Goal: Task Accomplishment & Management: Manage account settings

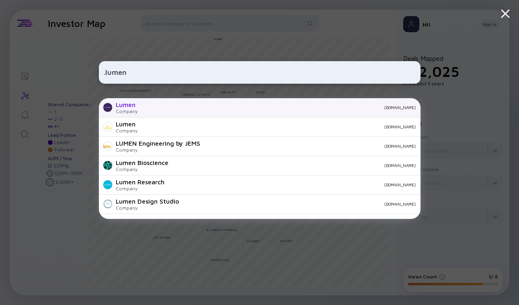
type input ".lumen"
click at [162, 112] on div "Lumen Company [DOMAIN_NAME]" at bounding box center [260, 107] width 322 height 19
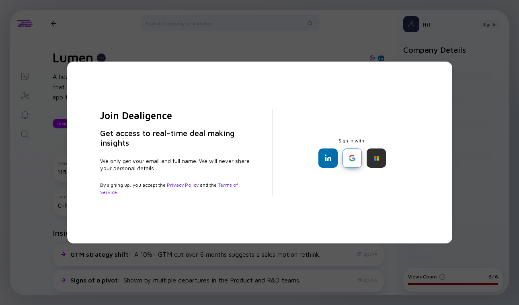
click at [349, 154] on div at bounding box center [352, 157] width 19 height 19
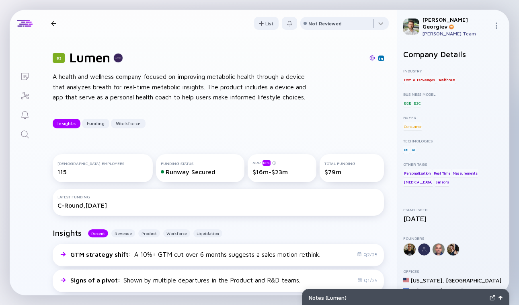
click at [56, 22] on div at bounding box center [54, 23] width 12 height 5
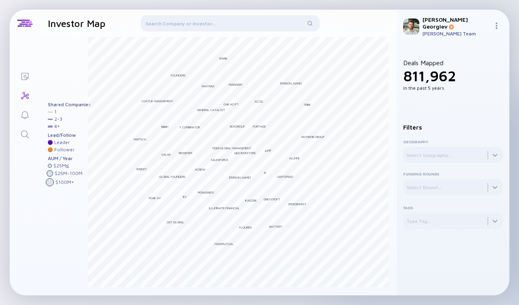
click at [202, 19] on div at bounding box center [230, 24] width 179 height 19
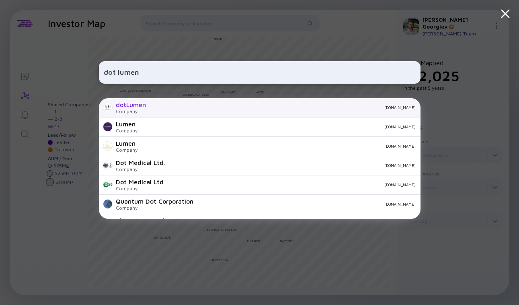
type input "dot lumen"
click at [142, 108] on div "dotLumen" at bounding box center [131, 104] width 30 height 7
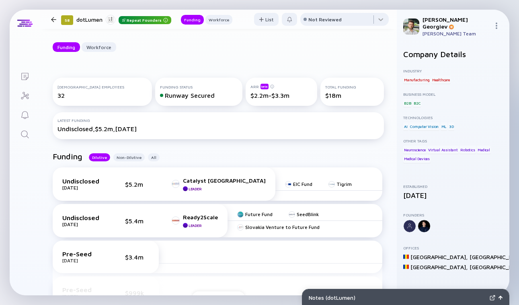
scroll to position [64, 0]
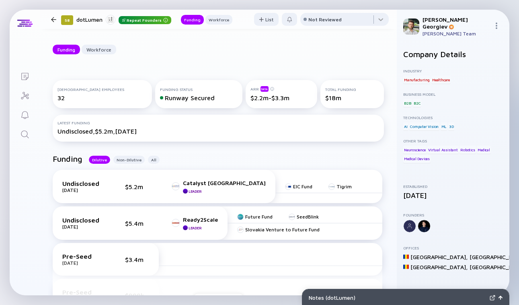
click at [88, 102] on div "[DEMOGRAPHIC_DATA] Employees 32" at bounding box center [102, 94] width 99 height 28
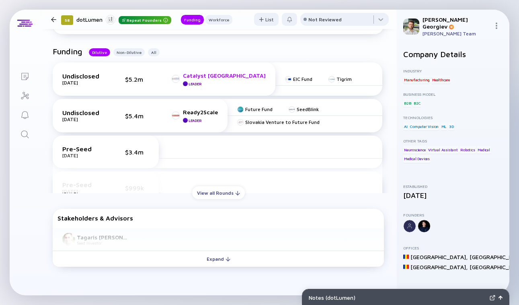
scroll to position [163, 0]
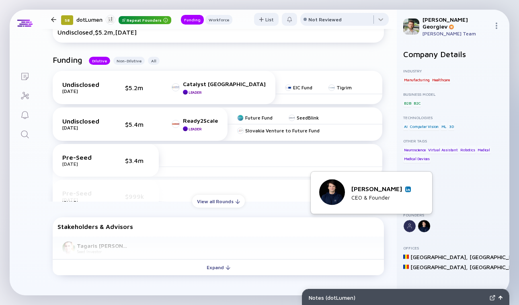
click at [426, 225] on div at bounding box center [424, 226] width 13 height 13
click at [411, 187] on div "[PERSON_NAME] CEO & Founder" at bounding box center [371, 192] width 105 height 27
click at [411, 187] on link at bounding box center [409, 189] width 6 height 6
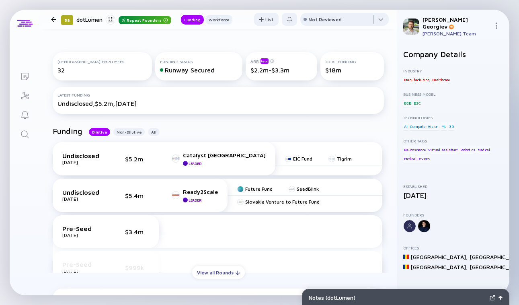
scroll to position [0, 0]
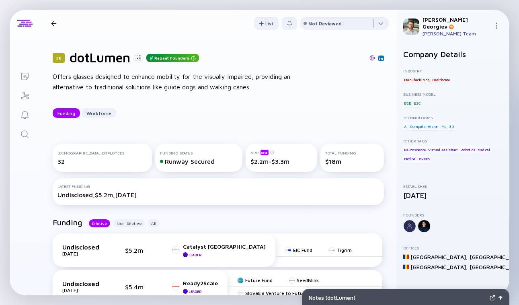
click at [49, 23] on div at bounding box center [54, 23] width 12 height 5
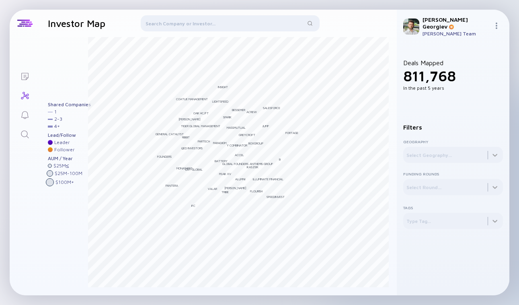
click at [204, 20] on div at bounding box center [230, 24] width 179 height 19
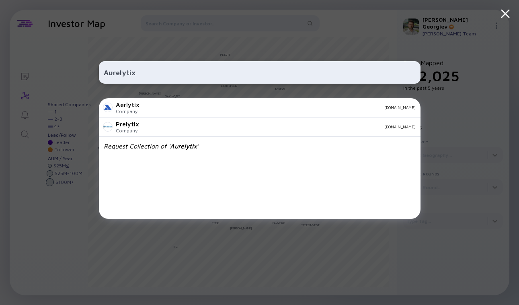
paste input "Novahyp"
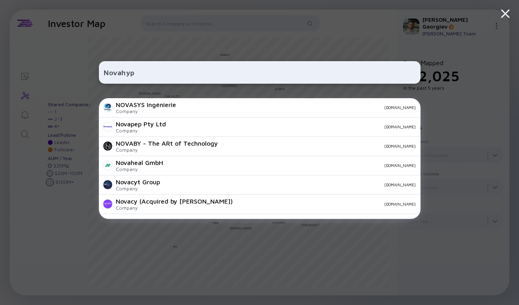
type input "Novahyp"
click at [49, 125] on div "Novahyp NOVASYS Ingénierie Company [DOMAIN_NAME] Novapep Pty Ltd Company [DOMAI…" at bounding box center [259, 152] width 519 height 305
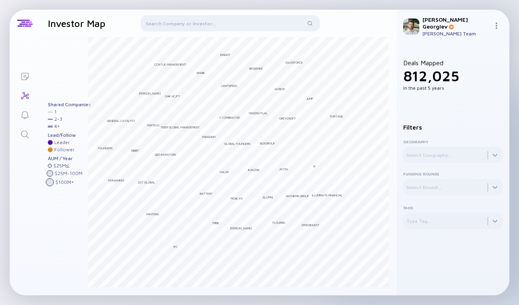
click at [27, 73] on icon "Lists" at bounding box center [25, 77] width 10 height 10
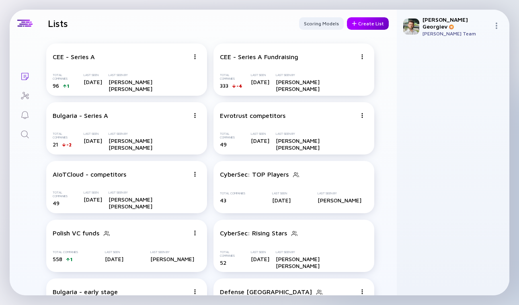
click at [365, 21] on div "Create List" at bounding box center [368, 23] width 42 height 12
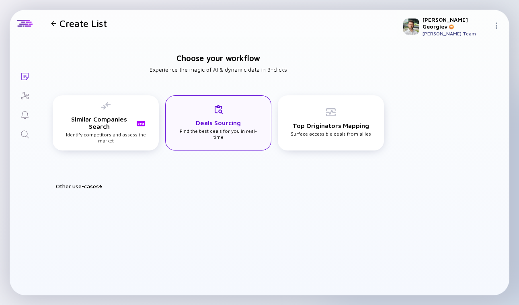
click at [239, 135] on div "Deals Sourcing Find the best deals for you in real-time" at bounding box center [218, 122] width 82 height 35
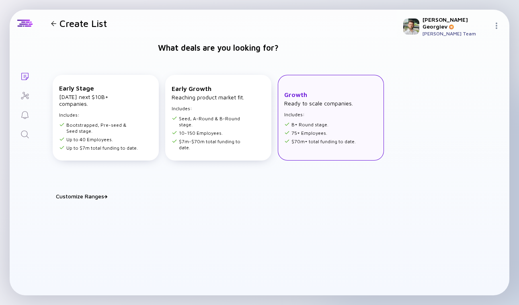
click at [315, 149] on div "Growth Ready to scale companies. Includes: B+ Round stage. 75+ Employees. $70m+…" at bounding box center [331, 118] width 106 height 86
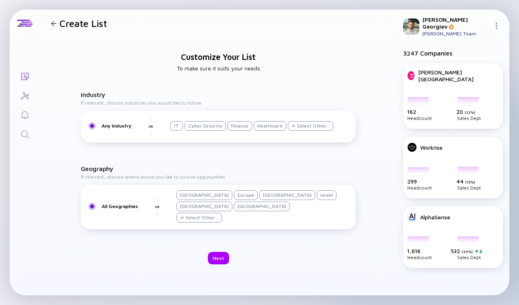
click at [233, 128] on div "Finance" at bounding box center [240, 126] width 25 height 10
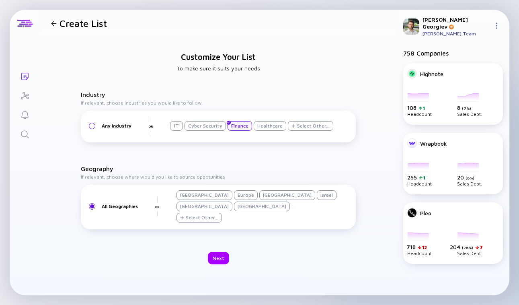
click at [233, 202] on div "[GEOGRAPHIC_DATA]" at bounding box center [205, 207] width 56 height 10
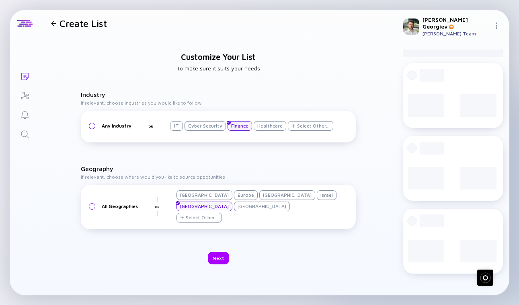
click at [192, 219] on div "Select Other..." at bounding box center [202, 217] width 33 height 6
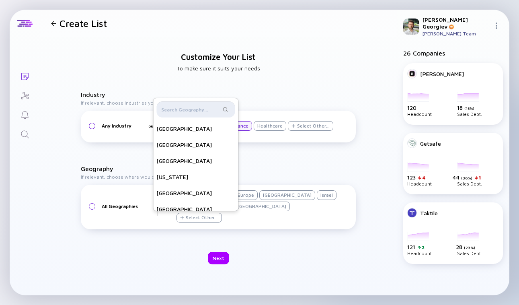
click at [179, 111] on input "text" at bounding box center [191, 109] width 60 height 8
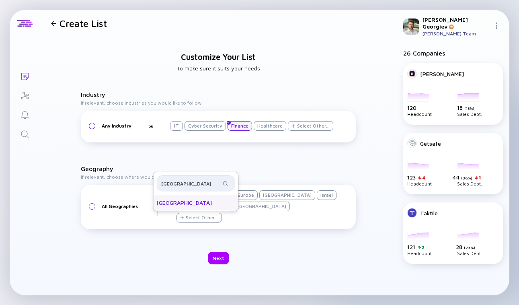
type input "[GEOGRAPHIC_DATA]"
click at [173, 201] on div "[GEOGRAPHIC_DATA]" at bounding box center [195, 203] width 85 height 16
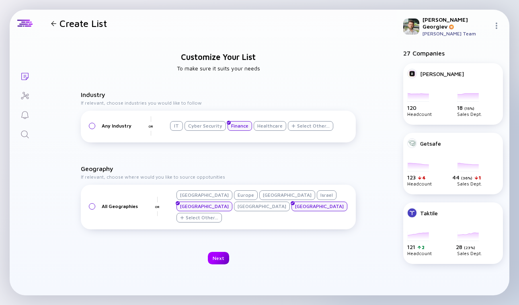
click at [212, 261] on div "Next" at bounding box center [218, 258] width 21 height 12
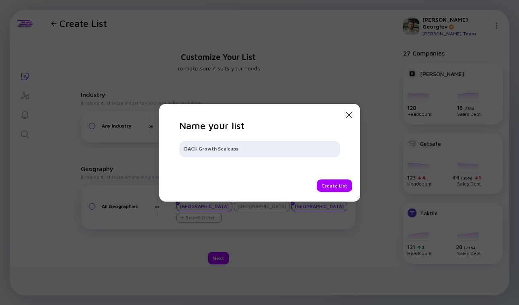
type input "DACH Growth Scaleups"
click at [329, 181] on div "Create List" at bounding box center [334, 185] width 35 height 12
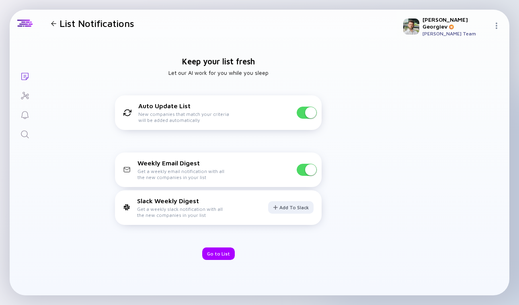
click at [305, 171] on span at bounding box center [307, 170] width 20 height 12
click at [215, 256] on div "Go to List" at bounding box center [218, 253] width 33 height 12
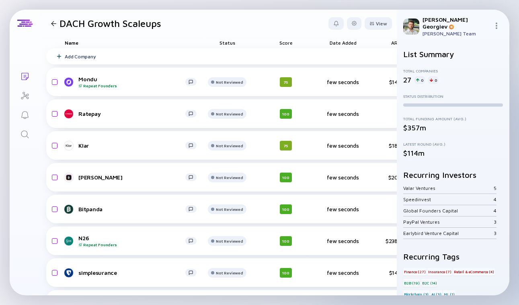
click at [424, 187] on div "Valar Ventures" at bounding box center [449, 188] width 91 height 6
drag, startPoint x: 445, startPoint y: 188, endPoint x: 398, endPoint y: 188, distance: 47.1
click at [398, 188] on div "List Summary Total Companies 27 0 0 Status Distribution Total Funding Amount (A…" at bounding box center [453, 169] width 113 height 252
click at [427, 187] on div "Valar Ventures" at bounding box center [449, 188] width 91 height 6
drag, startPoint x: 428, startPoint y: 197, endPoint x: 428, endPoint y: 206, distance: 8.9
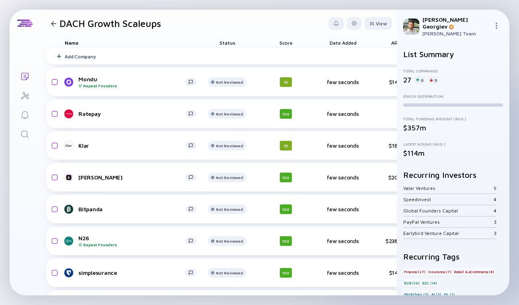
click at [428, 199] on div "Speedinvest" at bounding box center [449, 199] width 91 height 6
drag, startPoint x: 404, startPoint y: 188, endPoint x: 447, endPoint y: 188, distance: 43.1
click at [447, 188] on div "Valar Ventures" at bounding box center [449, 188] width 91 height 6
copy div "Valar Ventures"
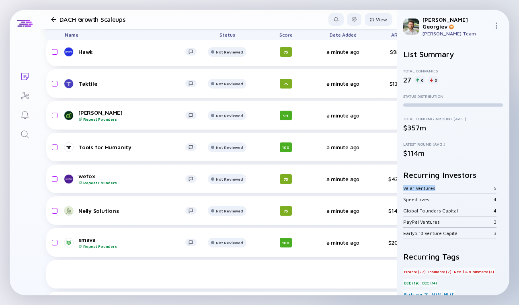
scroll to position [451, 0]
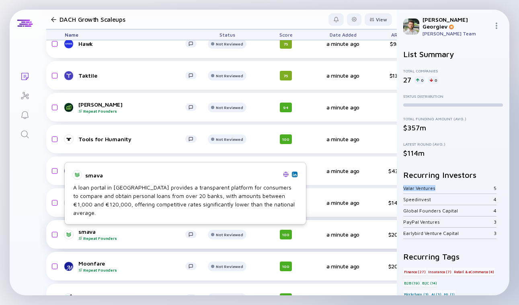
click at [128, 230] on div "smava Repeat Founders" at bounding box center [131, 234] width 107 height 12
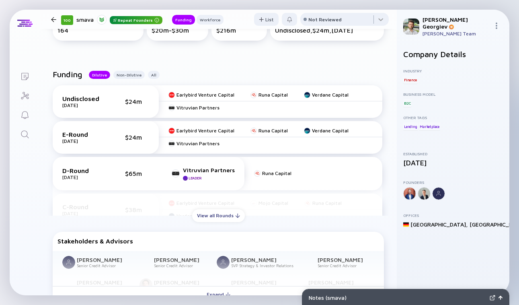
scroll to position [158, 0]
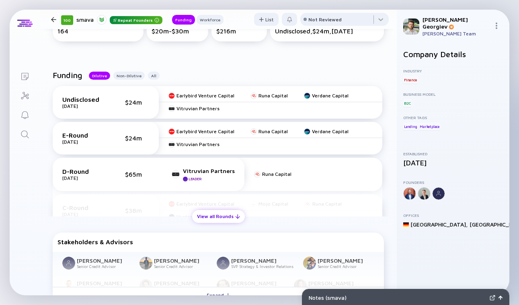
click at [218, 222] on div "View all Rounds" at bounding box center [218, 216] width 53 height 12
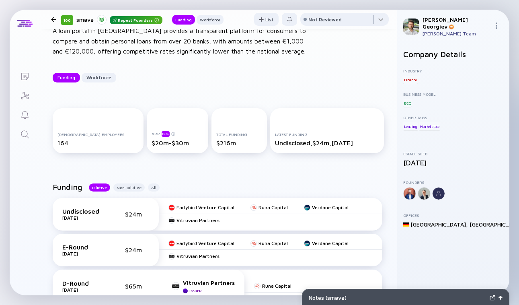
scroll to position [0, 0]
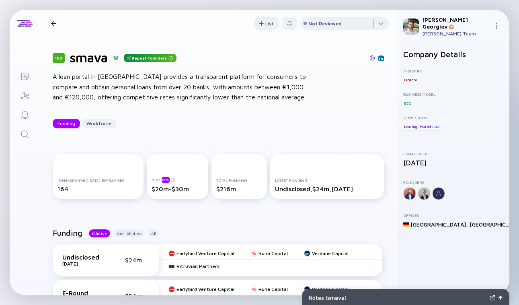
click at [72, 56] on h1 "smava" at bounding box center [89, 57] width 38 height 15
copy h1 "smava"
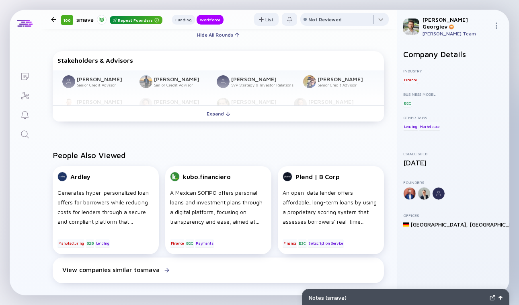
scroll to position [554, 0]
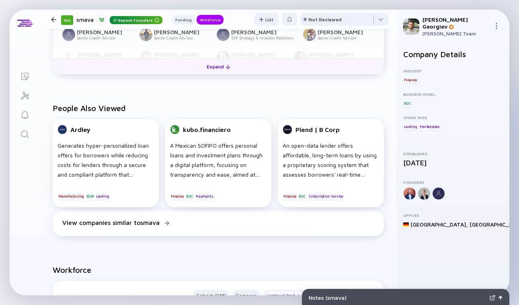
click at [226, 67] on div at bounding box center [228, 66] width 5 height 5
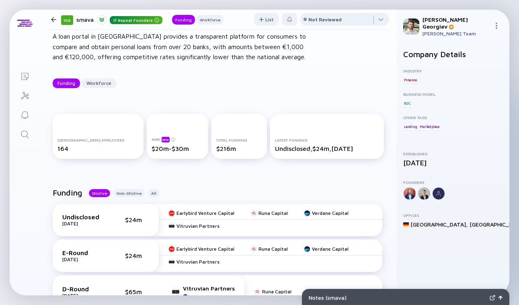
scroll to position [37, 0]
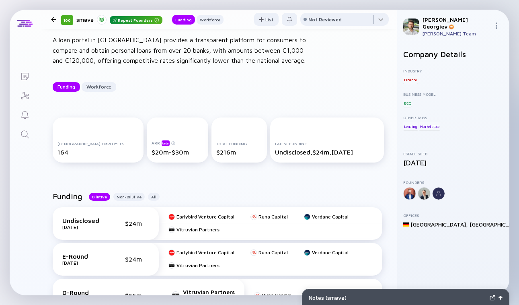
drag, startPoint x: 174, startPoint y: 155, endPoint x: 152, endPoint y: 157, distance: 21.8
click at [152, 157] on div "ARR beta $20m-$30m" at bounding box center [178, 139] width 62 height 45
click at [152, 152] on div "$20m-$30m" at bounding box center [178, 151] width 52 height 7
drag, startPoint x: 134, startPoint y: 152, endPoint x: 185, endPoint y: 149, distance: 50.8
click at [185, 150] on div "$20m-$30m" at bounding box center [178, 151] width 52 height 7
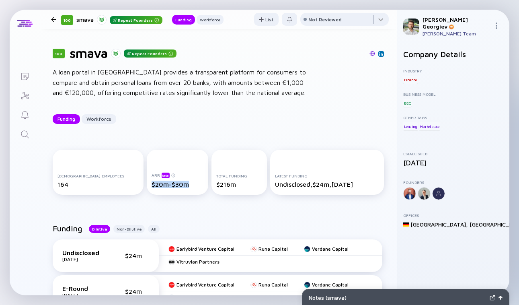
scroll to position [0, 0]
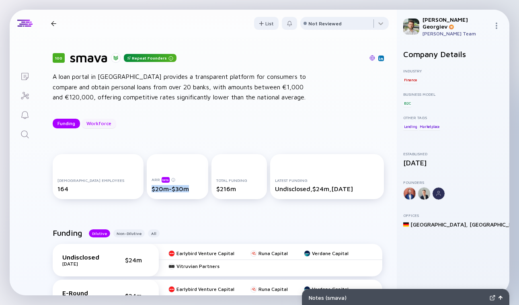
click at [92, 128] on div "Workforce" at bounding box center [99, 123] width 35 height 12
click at [54, 23] on div at bounding box center [53, 23] width 5 height 5
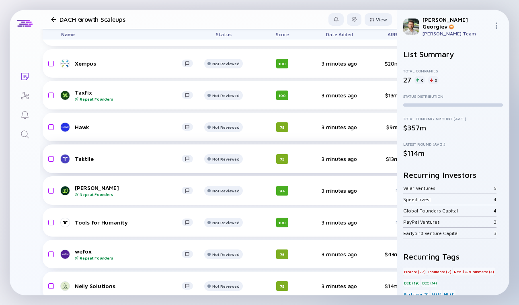
scroll to position [368, 0]
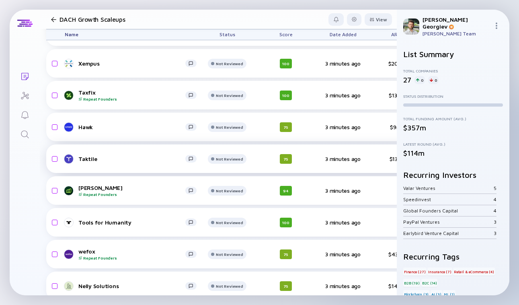
click at [85, 155] on link "Taktile" at bounding box center [134, 159] width 138 height 10
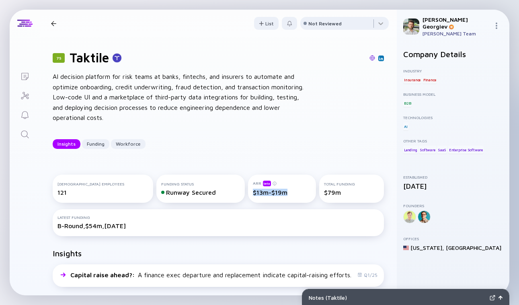
drag, startPoint x: 187, startPoint y: 208, endPoint x: 223, endPoint y: 209, distance: 35.4
click at [248, 203] on div "ARR beta $13m-$19m" at bounding box center [282, 189] width 68 height 28
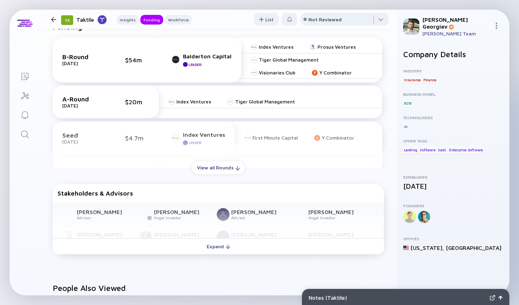
scroll to position [314, 0]
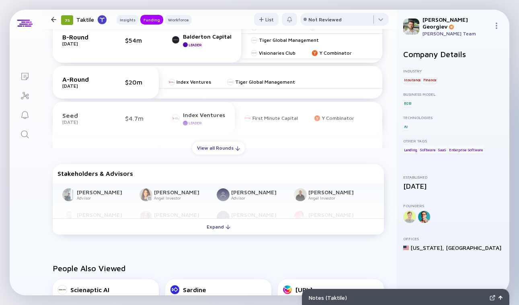
click at [224, 159] on div "Funding B-Round [DATE] $54m Balderton Capital Leader Index Ventures Prosus Vent…" at bounding box center [218, 120] width 357 height 262
click at [222, 150] on div "View all Rounds" at bounding box center [218, 148] width 53 height 12
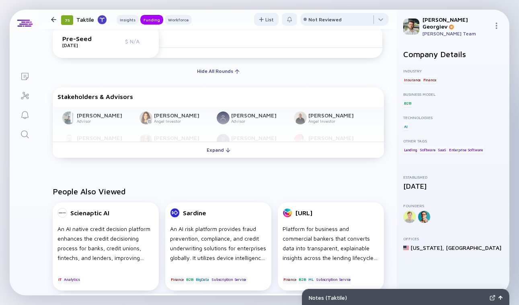
scroll to position [515, 0]
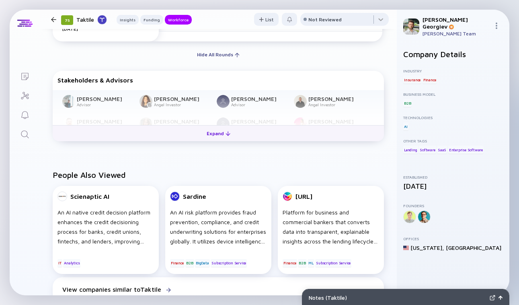
click at [208, 133] on div "Expand" at bounding box center [218, 133] width 33 height 12
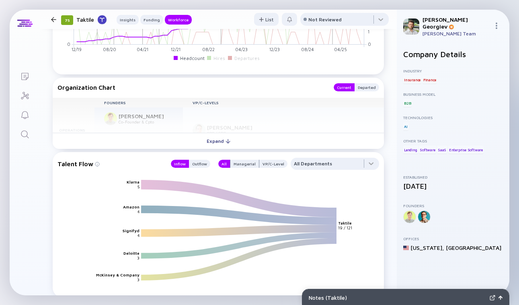
scroll to position [1038, 0]
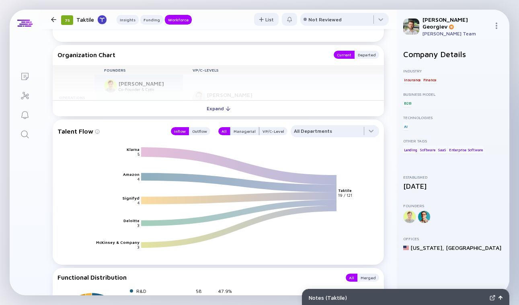
click at [241, 83] on div "Founders VP/C-Levels Operations [PERSON_NAME] Co-Founder & Cpto [PERSON_NAME] C…" at bounding box center [219, 82] width 332 height 35
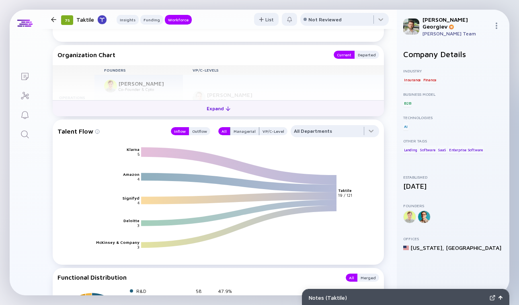
click at [216, 107] on div "Expand" at bounding box center [218, 108] width 33 height 12
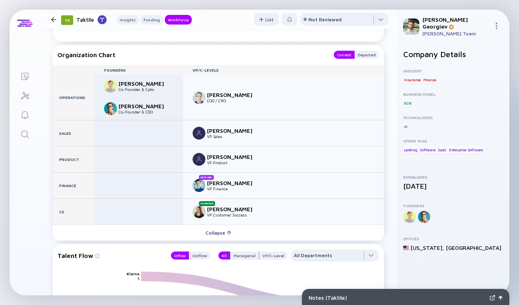
click at [109, 86] on img at bounding box center [110, 86] width 13 height 13
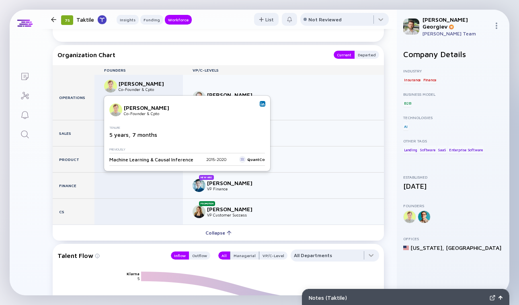
drag, startPoint x: 174, startPoint y: 80, endPoint x: 111, endPoint y: 80, distance: 62.4
click at [111, 80] on div "[PERSON_NAME] Co-Founder & Cpto [PERSON_NAME] Co-Founder & CEO" at bounding box center [139, 97] width 89 height 45
click at [261, 103] on img at bounding box center [263, 104] width 4 height 4
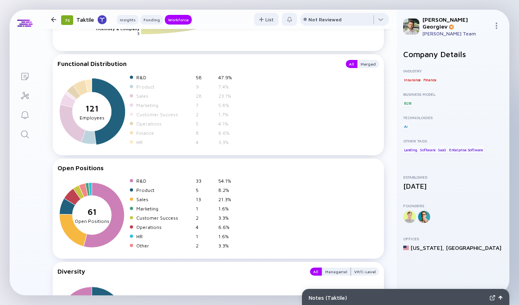
scroll to position [1387, 0]
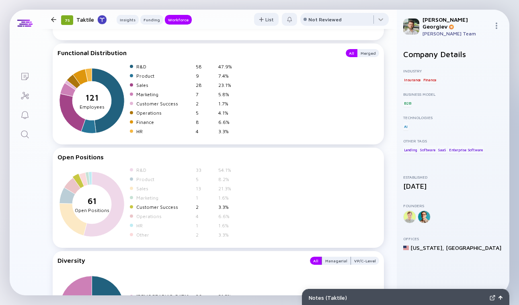
click at [144, 204] on div "Customer Success" at bounding box center [164, 207] width 56 height 6
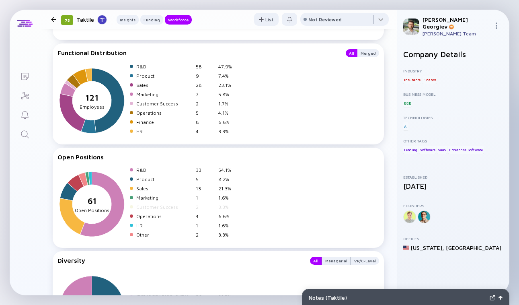
click at [148, 204] on div "Customer Success" at bounding box center [164, 207] width 56 height 6
click at [22, 126] on link "Search" at bounding box center [25, 133] width 30 height 19
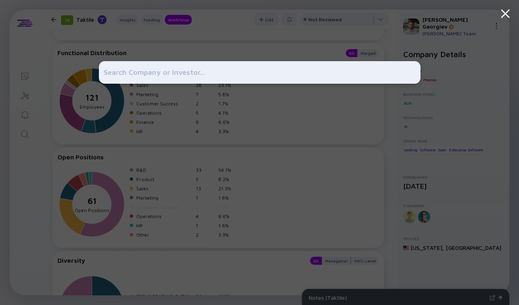
click at [200, 183] on div at bounding box center [260, 152] width 322 height 305
click at [86, 33] on div at bounding box center [259, 152] width 519 height 305
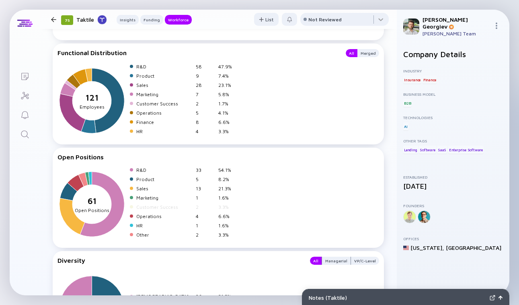
click at [54, 21] on div at bounding box center [53, 19] width 5 height 5
click at [52, 21] on div at bounding box center [53, 19] width 5 height 5
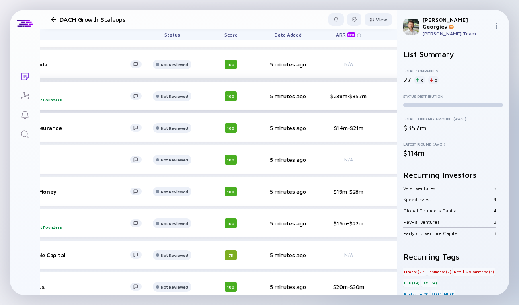
scroll to position [145, 0]
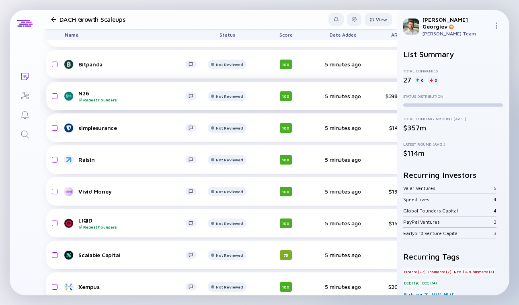
click at [83, 93] on div "N26 Repeat Founders" at bounding box center [131, 96] width 107 height 12
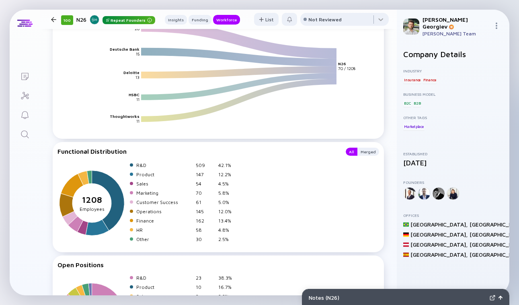
scroll to position [1003, 0]
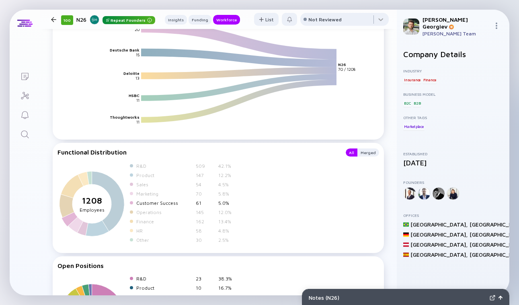
click at [159, 200] on div "Customer Success" at bounding box center [164, 203] width 56 height 6
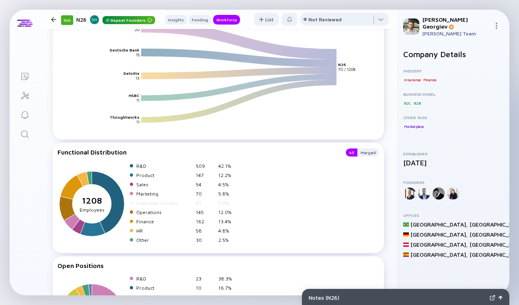
click at [171, 195] on div "R&D 509 42.1% Product 147 12.2% Sales 54 4.5% Marketing 70 5.8% Customer Succes…" at bounding box center [184, 204] width 108 height 83
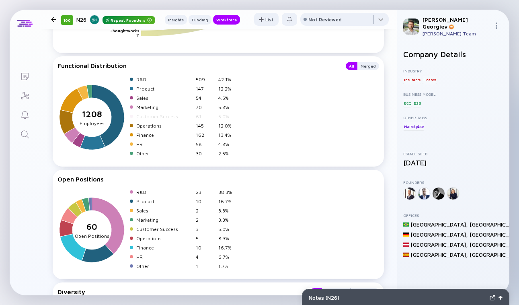
scroll to position [1087, 0]
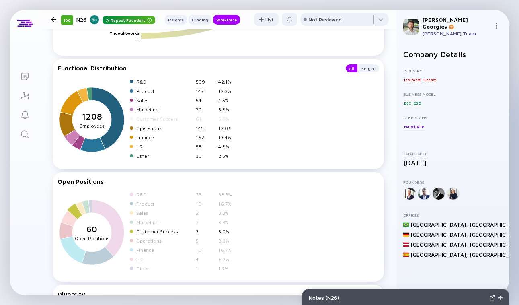
click at [146, 229] on div "Customer Success" at bounding box center [164, 232] width 56 height 6
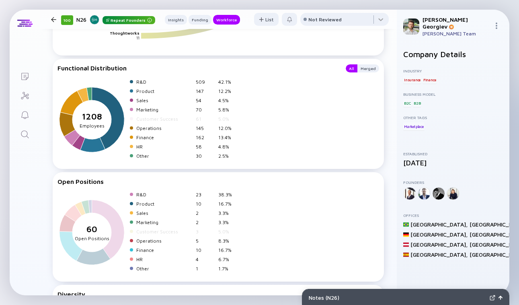
click at [158, 229] on div "Customer Success" at bounding box center [164, 232] width 56 height 6
click at [155, 229] on div "Customer Success" at bounding box center [164, 232] width 56 height 6
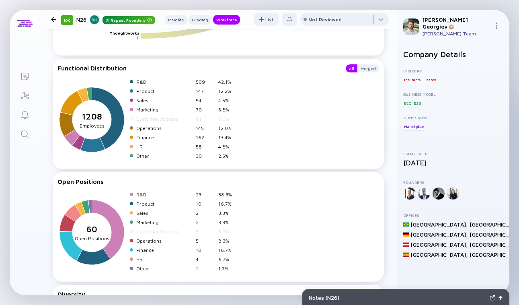
click at [54, 20] on div at bounding box center [53, 19] width 5 height 5
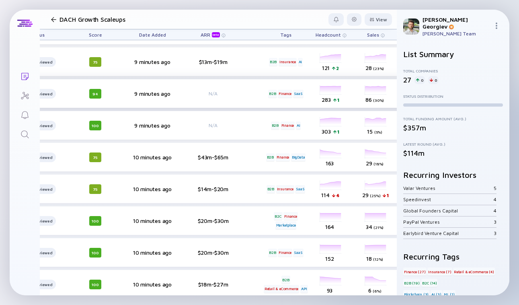
scroll to position [465, 0]
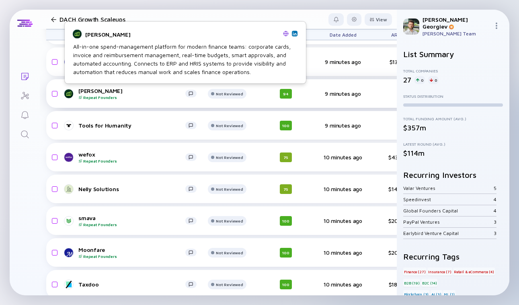
click at [85, 91] on div "[PERSON_NAME] Repeat Founders" at bounding box center [131, 93] width 107 height 12
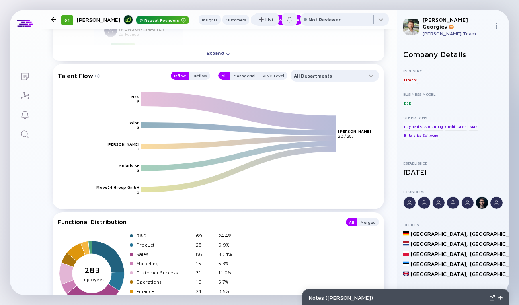
scroll to position [1315, 0]
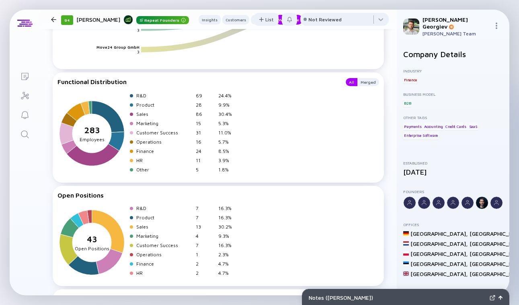
click at [45, 18] on header "94 [PERSON_NAME] Repeat Founders Insights Customers Funding Workforce List Not …" at bounding box center [218, 19] width 357 height 19
click at [48, 18] on div at bounding box center [54, 19] width 12 height 5
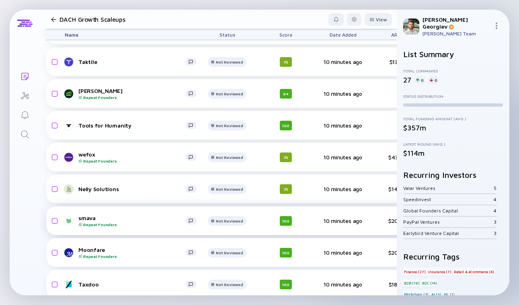
scroll to position [630, 0]
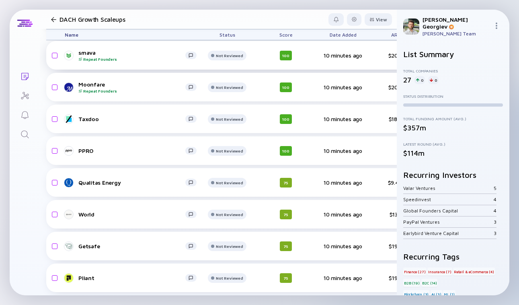
click at [205, 211] on div "Not Reviewed" at bounding box center [227, 215] width 48 height 10
click at [99, 181] on div "Qualitas Energy" at bounding box center [131, 182] width 107 height 7
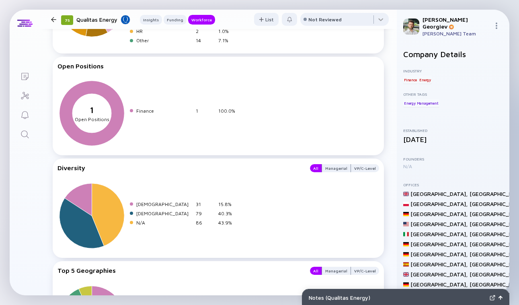
scroll to position [1401, 0]
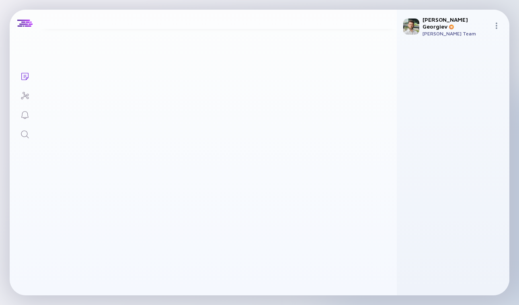
scroll to position [630, 0]
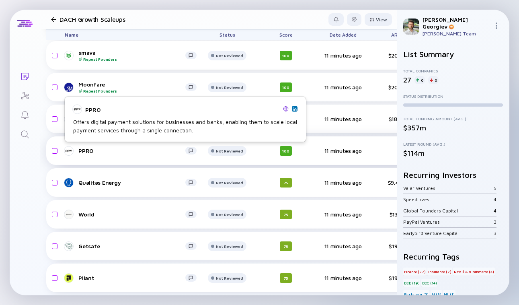
click at [84, 152] on div "PPRO" at bounding box center [131, 150] width 107 height 7
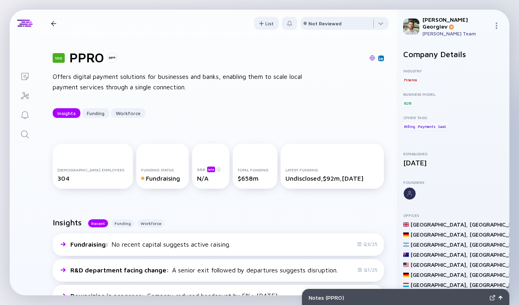
click at [57, 25] on div at bounding box center [54, 23] width 12 height 5
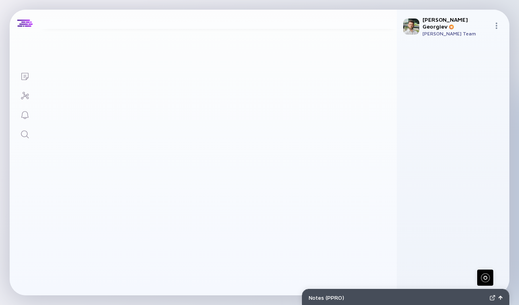
scroll to position [630, 0]
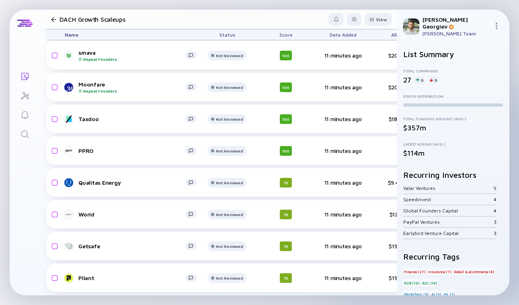
click at [52, 21] on div at bounding box center [53, 19] width 5 height 5
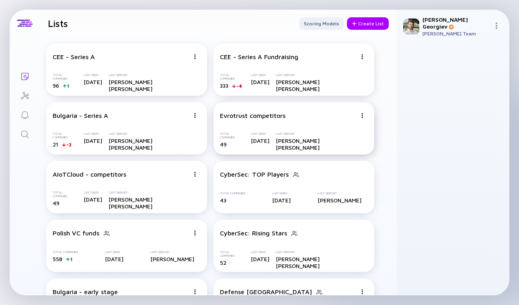
scroll to position [159, 0]
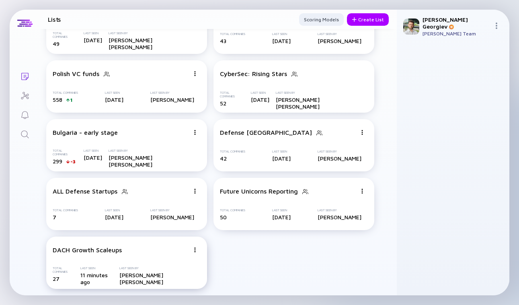
click at [196, 247] on div at bounding box center [195, 249] width 5 height 7
click at [164, 215] on div "Edit List" at bounding box center [167, 220] width 48 height 16
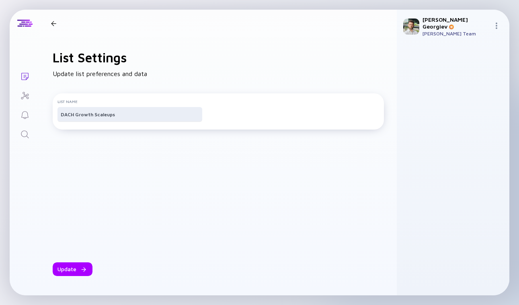
click at [101, 114] on div "DACH Growth Scaleups" at bounding box center [130, 114] width 145 height 14
click at [98, 117] on input "DACH Growth Scaleups" at bounding box center [130, 114] width 138 height 8
type input "DACH Growth Fintech Scaleups"
click at [66, 274] on div "Update" at bounding box center [73, 269] width 40 height 14
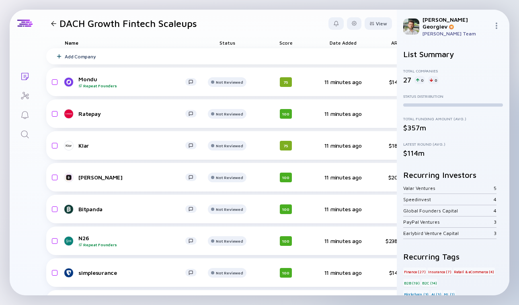
click at [55, 25] on div at bounding box center [53, 23] width 5 height 5
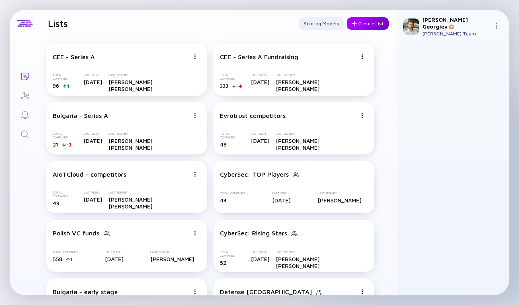
click at [367, 29] on div "Create List" at bounding box center [368, 23] width 42 height 12
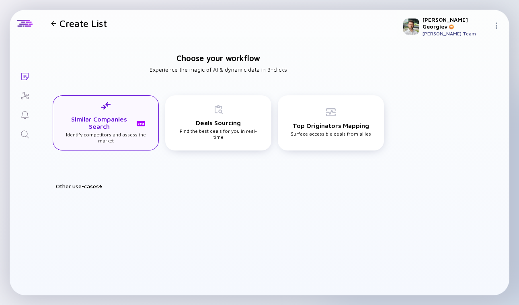
click at [142, 119] on h3 "Similar Companies Search beta" at bounding box center [106, 122] width 82 height 14
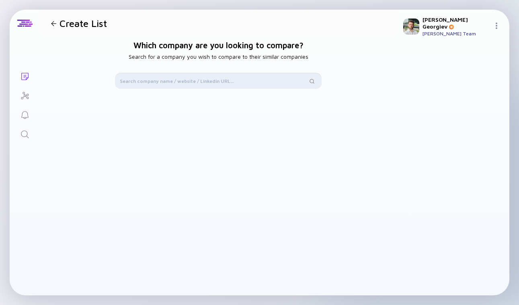
click at [142, 84] on input "text" at bounding box center [214, 81] width 188 height 8
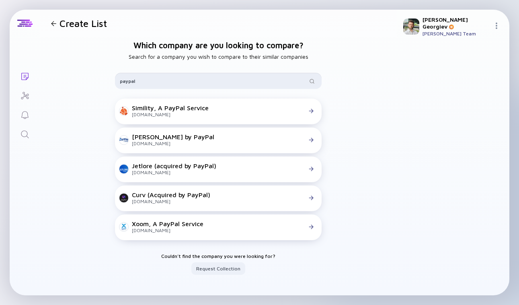
drag, startPoint x: 165, startPoint y: 78, endPoint x: 124, endPoint y: 78, distance: 40.6
click at [124, 78] on input "paypal" at bounding box center [214, 81] width 188 height 8
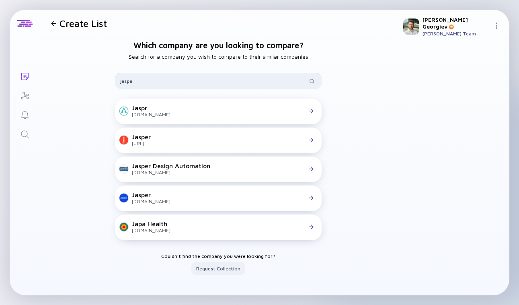
drag, startPoint x: 138, startPoint y: 79, endPoint x: 91, endPoint y: 79, distance: 46.7
click at [96, 79] on div "Which company are you looking to compare? Search for a company you wish to comp…" at bounding box center [218, 158] width 357 height 242
type input "yaspa"
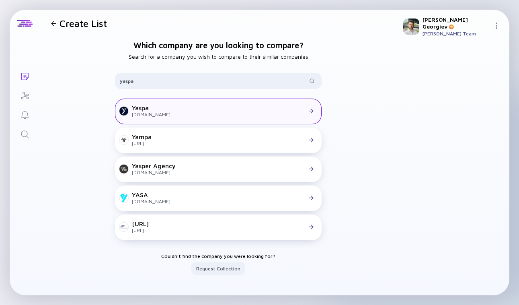
click at [224, 113] on div at bounding box center [244, 110] width 146 height 7
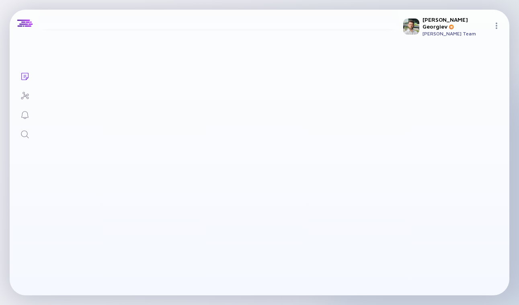
checkbox input "true"
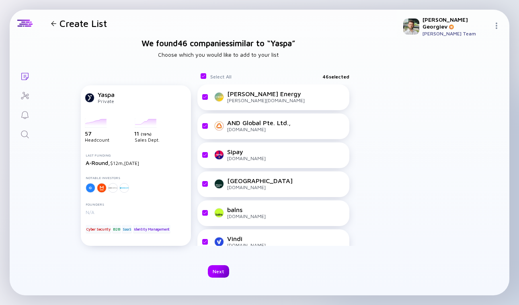
click at [225, 271] on div "Next" at bounding box center [218, 271] width 21 height 12
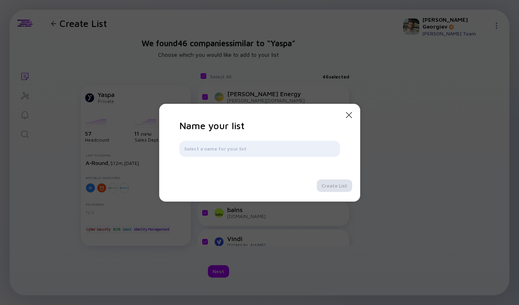
click at [348, 111] on icon "Close Modal" at bounding box center [349, 115] width 10 height 10
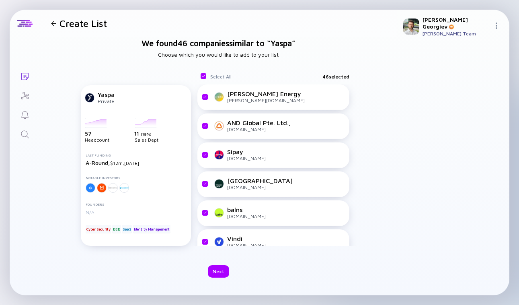
drag, startPoint x: 81, startPoint y: 134, endPoint x: 93, endPoint y: 134, distance: 11.7
click at [93, 134] on div "Yaspa Private selectedCompany-127934-headcount 57 Headcount selectedCompany-127…" at bounding box center [136, 165] width 110 height 161
click at [53, 27] on div "Create List" at bounding box center [77, 23] width 59 height 11
click at [52, 23] on div at bounding box center [53, 23] width 5 height 5
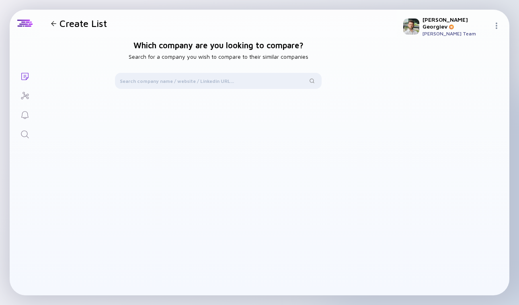
click at [26, 126] on link "Search" at bounding box center [25, 133] width 30 height 19
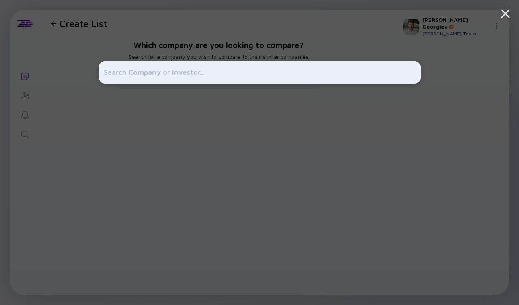
click at [26, 137] on div at bounding box center [259, 152] width 519 height 305
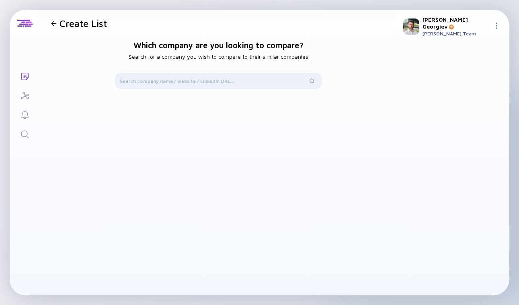
click at [26, 137] on icon "Search" at bounding box center [25, 135] width 10 height 10
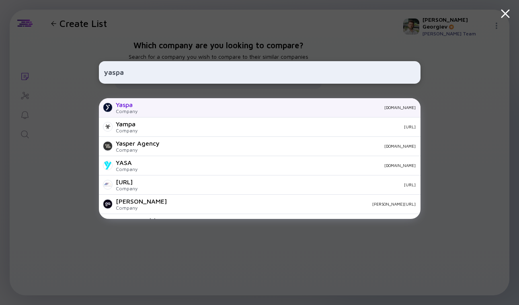
type input "yaspa"
click at [143, 111] on div "Yaspa Company [DOMAIN_NAME]" at bounding box center [260, 107] width 322 height 19
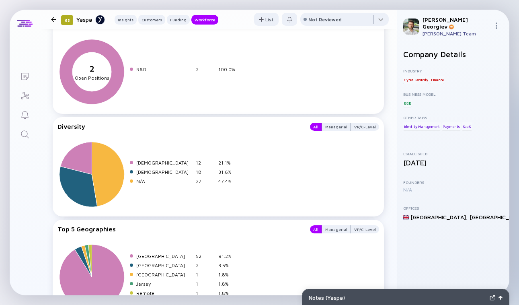
scroll to position [1345, 0]
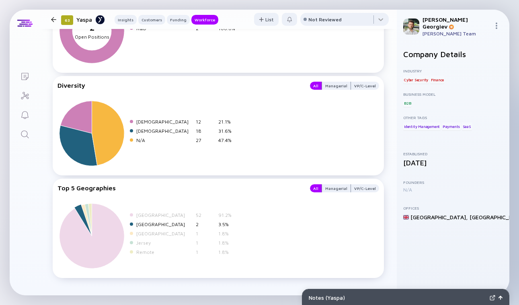
click at [142, 223] on div "[GEOGRAPHIC_DATA]" at bounding box center [164, 224] width 56 height 6
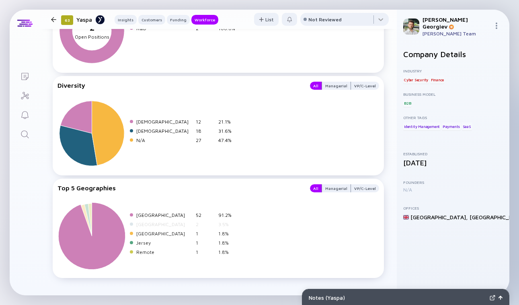
click at [153, 214] on div "[GEOGRAPHIC_DATA]" at bounding box center [164, 215] width 56 height 6
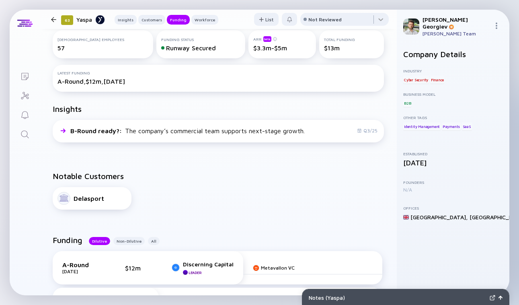
scroll to position [0, 0]
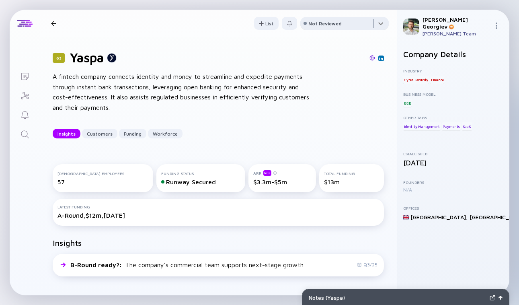
click at [381, 27] on div at bounding box center [345, 25] width 89 height 16
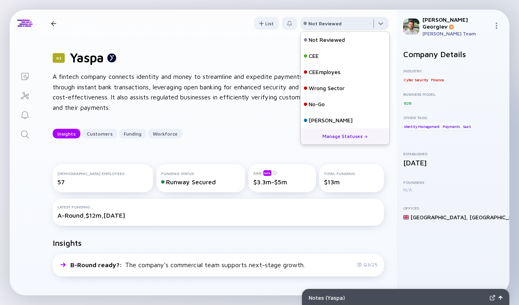
click at [381, 23] on div at bounding box center [345, 25] width 89 height 16
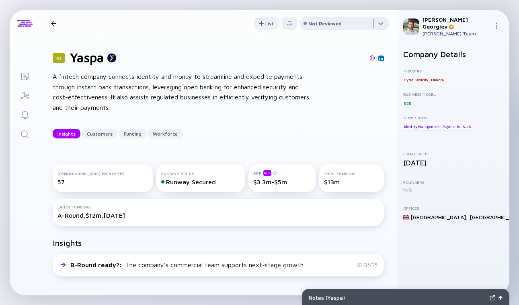
click at [381, 23] on div at bounding box center [345, 25] width 89 height 16
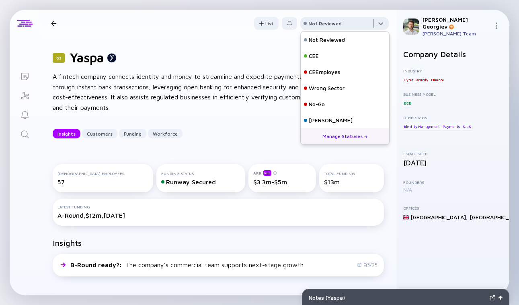
click at [380, 23] on div at bounding box center [345, 25] width 89 height 16
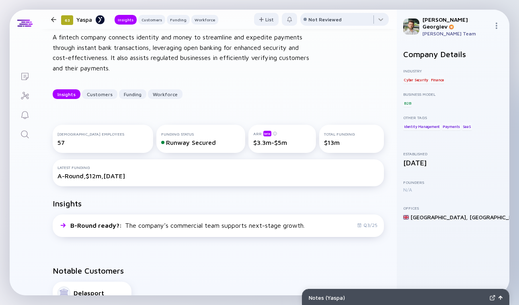
scroll to position [197, 0]
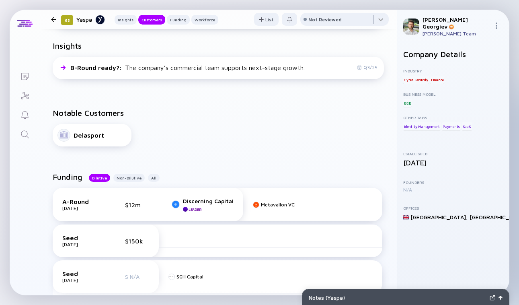
click at [23, 77] on icon "Lists" at bounding box center [25, 77] width 10 height 10
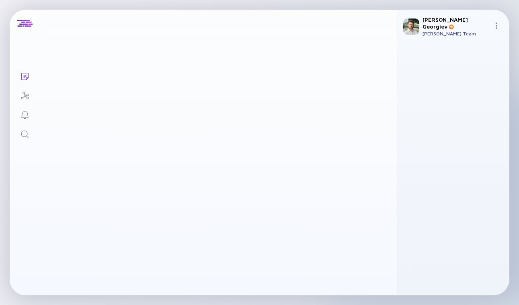
scroll to position [159, 0]
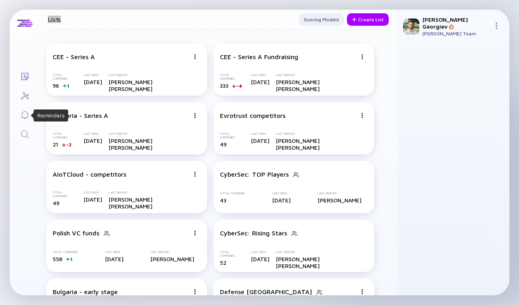
scroll to position [159, 0]
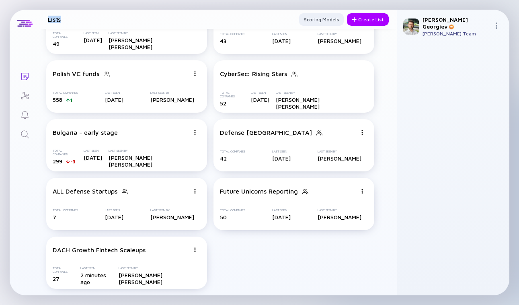
click at [23, 97] on icon "Investor Map" at bounding box center [25, 96] width 10 height 10
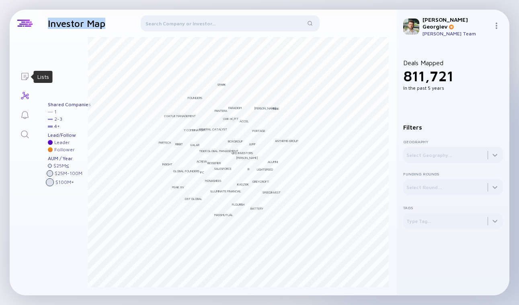
click at [22, 78] on icon "Lists" at bounding box center [25, 77] width 10 height 10
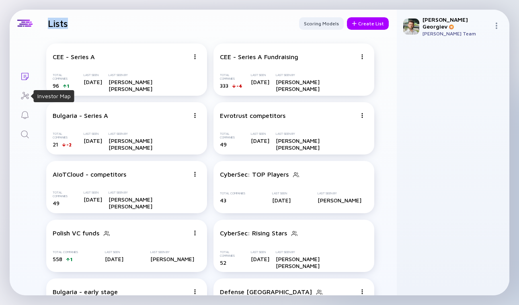
click at [29, 95] on icon "Investor Map" at bounding box center [25, 96] width 10 height 10
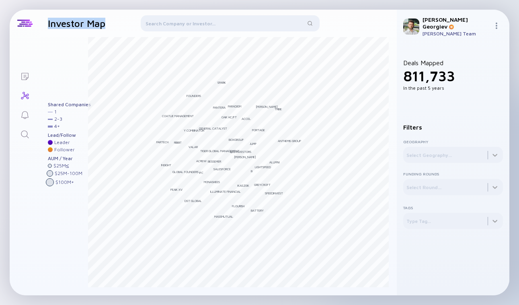
click at [23, 128] on link "Search" at bounding box center [25, 133] width 30 height 19
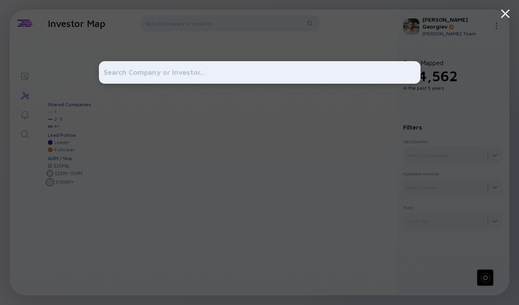
click at [27, 69] on div at bounding box center [259, 152] width 519 height 305
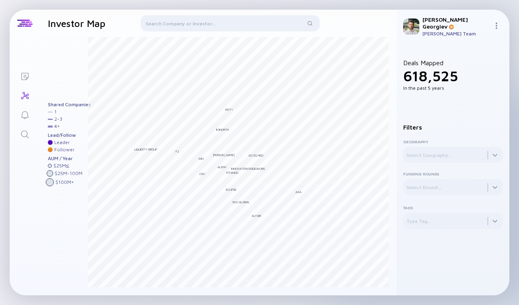
click at [26, 73] on icon "Lists" at bounding box center [24, 76] width 7 height 7
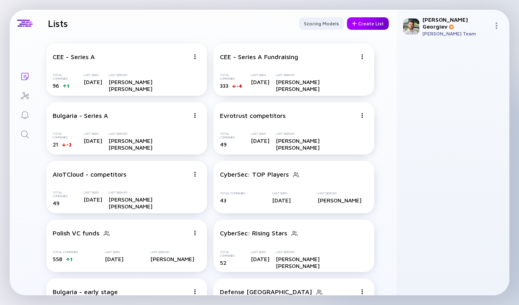
click at [371, 29] on div "Create List" at bounding box center [368, 23] width 42 height 12
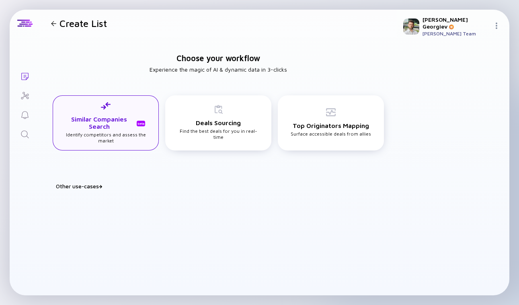
click at [115, 126] on h3 "Similar Companies Search beta" at bounding box center [106, 122] width 82 height 14
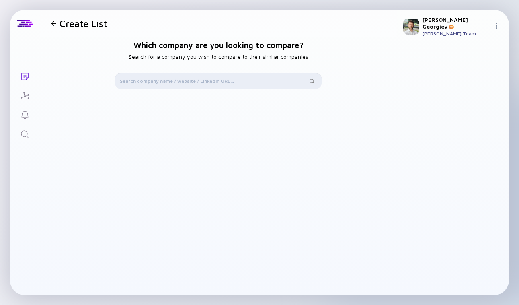
click at [192, 82] on input "text" at bounding box center [214, 81] width 188 height 8
type input "a"
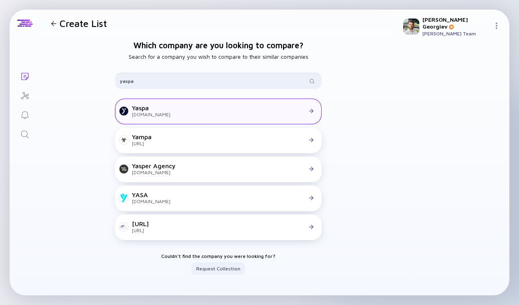
type input "yaspa"
click at [214, 115] on div "Yaspa yaspa.com" at bounding box center [218, 110] width 197 height 13
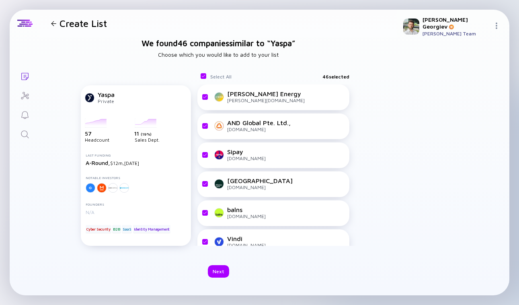
click at [215, 281] on div "We found 46 companies similar to “ Yaspa ” Choose which you would like to add t…" at bounding box center [218, 166] width 357 height 258
click at [215, 270] on div "Next" at bounding box center [218, 271] width 21 height 12
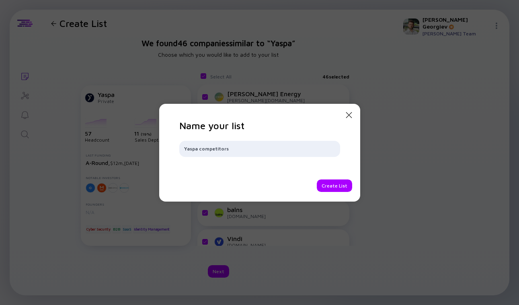
type input "Yaspa competitors"
click at [336, 186] on div "Create List" at bounding box center [334, 185] width 35 height 12
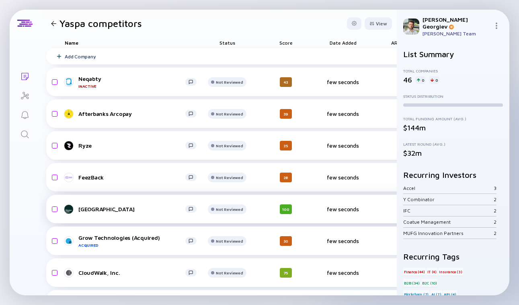
click at [105, 208] on div "[GEOGRAPHIC_DATA]" at bounding box center [131, 209] width 107 height 7
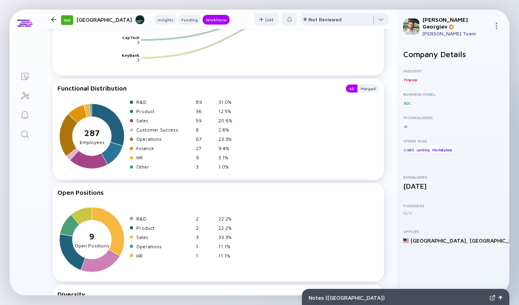
scroll to position [1283, 0]
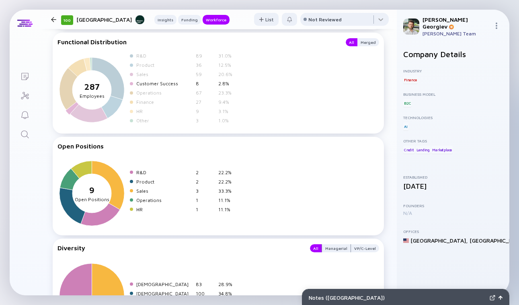
click at [158, 82] on div "Customer Success" at bounding box center [164, 83] width 56 height 6
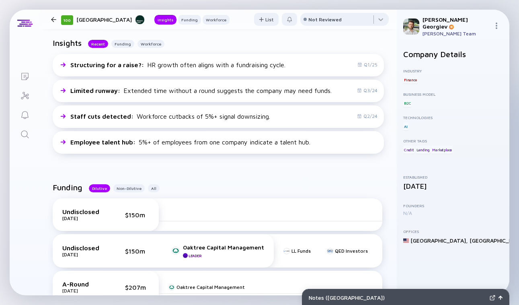
scroll to position [0, 0]
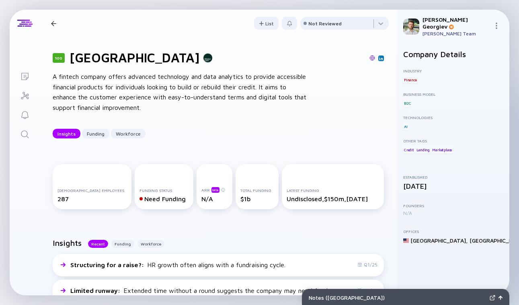
click at [55, 24] on div at bounding box center [53, 23] width 5 height 5
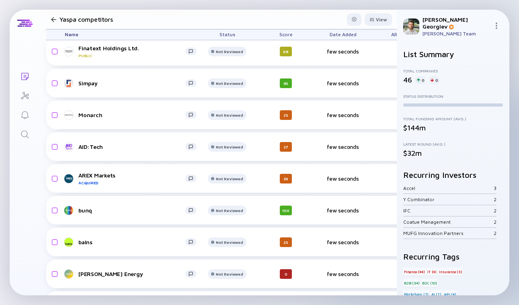
scroll to position [487, 0]
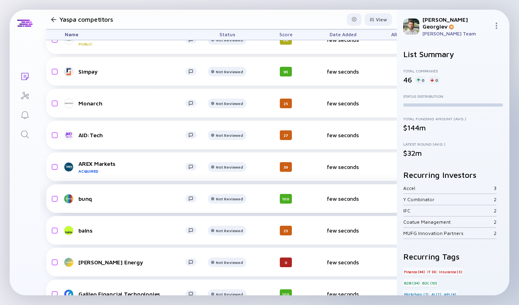
click at [80, 199] on div "bunq" at bounding box center [131, 198] width 107 height 7
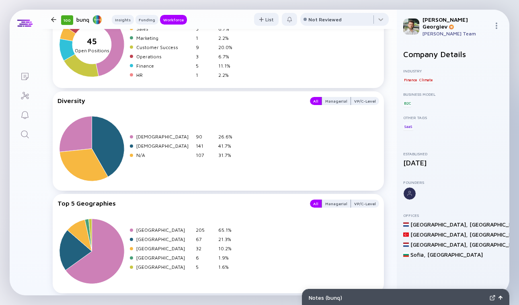
scroll to position [1440, 0]
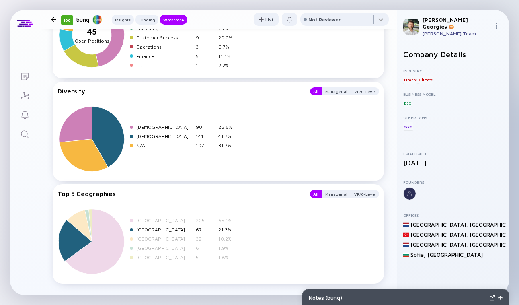
click at [159, 227] on div "[GEOGRAPHIC_DATA]" at bounding box center [164, 230] width 56 height 6
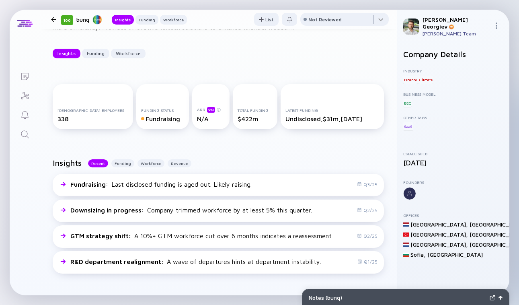
scroll to position [71, 0]
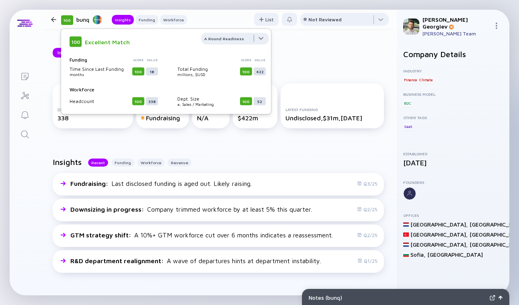
click at [264, 41] on div at bounding box center [235, 41] width 68 height 16
click at [264, 40] on div at bounding box center [235, 41] width 68 height 16
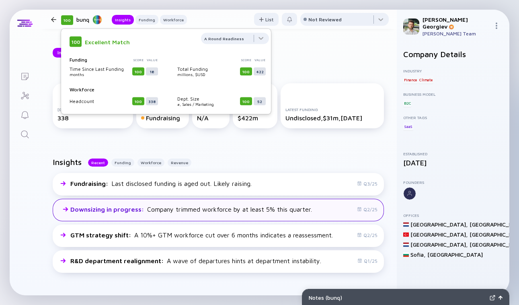
click at [235, 206] on div "Downsizing in progress : Company trimmed workforce by at least 5% this quarter." at bounding box center [191, 209] width 242 height 7
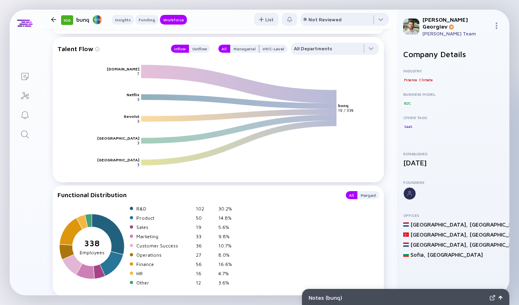
scroll to position [895, 0]
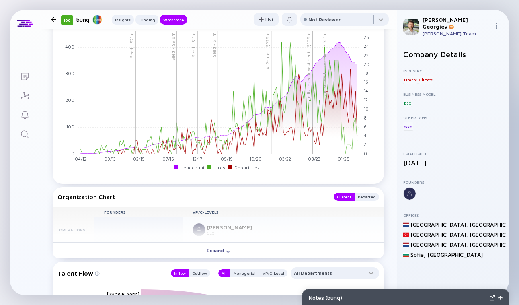
click at [58, 21] on div at bounding box center [54, 19] width 12 height 5
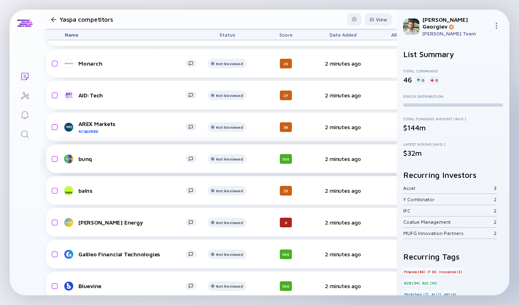
scroll to position [542, 0]
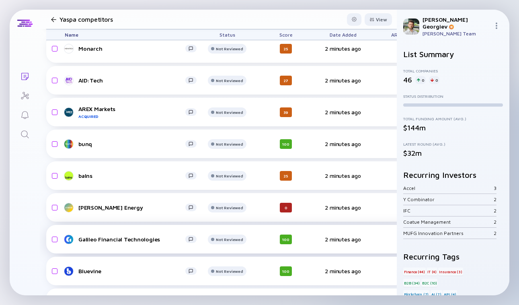
click at [142, 241] on div "Galileo Financial Technologies" at bounding box center [131, 239] width 107 height 7
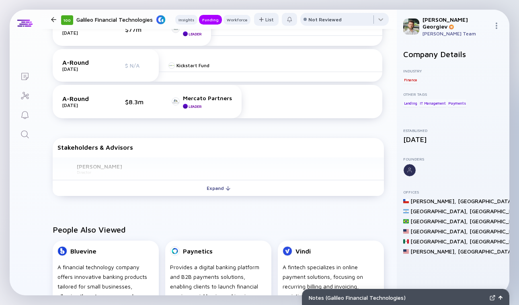
scroll to position [472, 0]
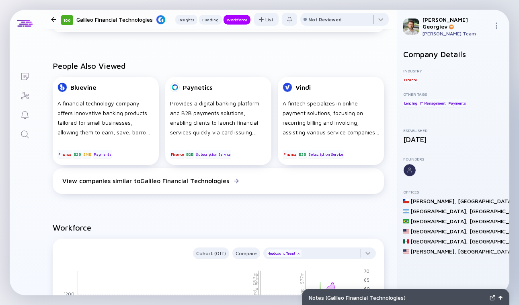
click at [54, 21] on div at bounding box center [53, 19] width 5 height 5
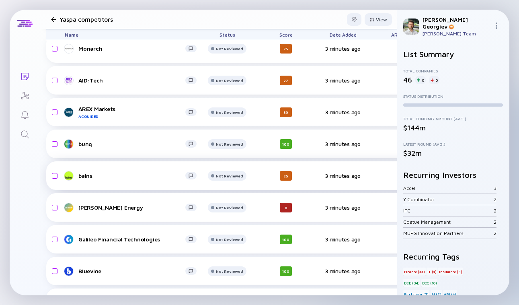
scroll to position [811, 0]
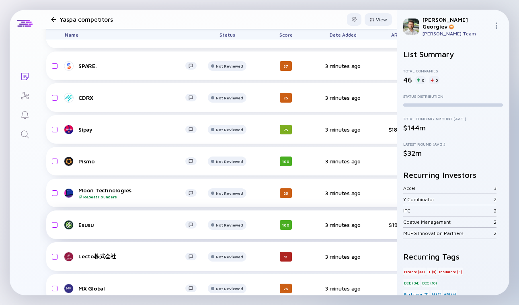
click at [98, 223] on div "Esusu" at bounding box center [131, 224] width 107 height 7
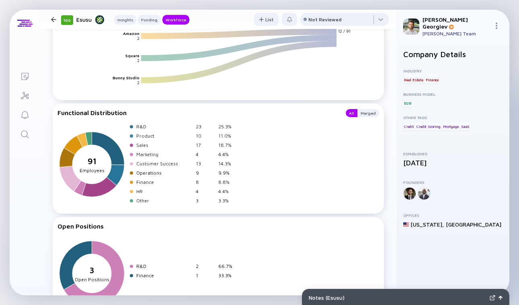
scroll to position [1262, 0]
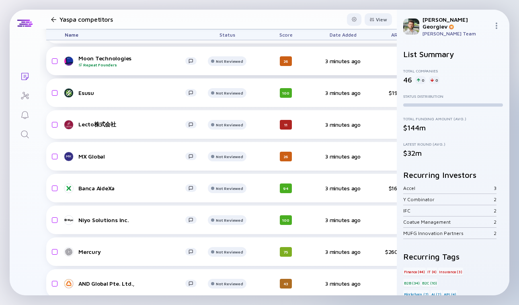
scroll to position [960, 0]
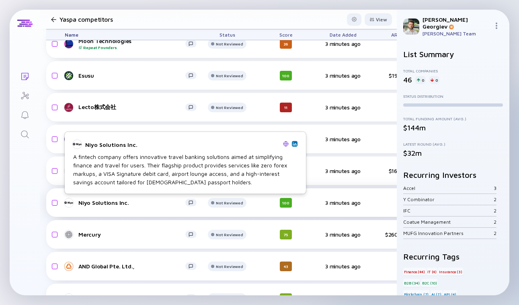
click at [153, 204] on div "Niyo Solutions Inc." at bounding box center [131, 202] width 107 height 7
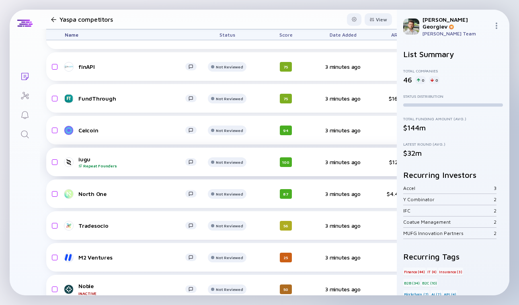
click at [87, 160] on div "iugu Repeat Founders" at bounding box center [131, 162] width 107 height 12
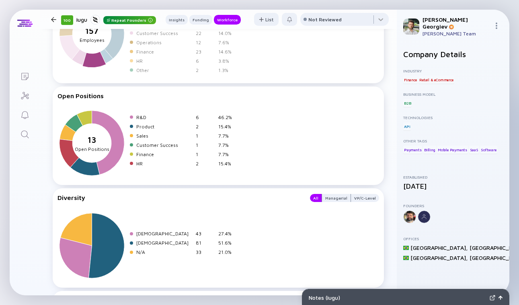
scroll to position [1235, 0]
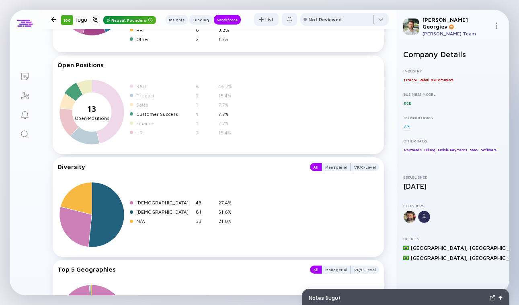
click at [152, 111] on div "Customer Success" at bounding box center [164, 114] width 56 height 6
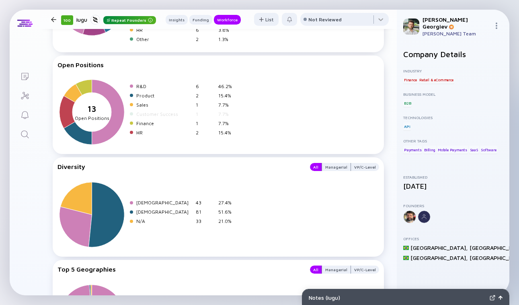
click at [220, 10] on header "100 iugu Repeat Founders Insights Funding Workforce List Not Reviewed" at bounding box center [218, 19] width 357 height 19
click at [220, 17] on div "Workforce" at bounding box center [227, 20] width 27 height 8
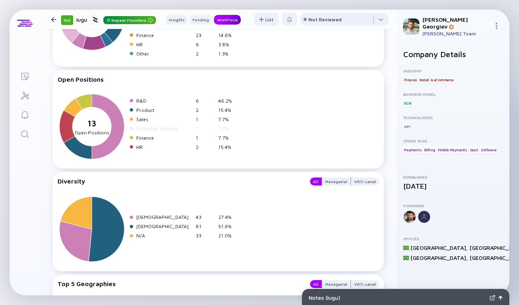
click at [220, 17] on div "Workforce" at bounding box center [227, 20] width 27 height 8
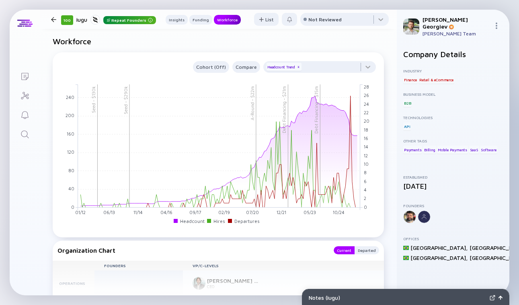
click at [220, 17] on div "Workforce" at bounding box center [227, 20] width 27 height 8
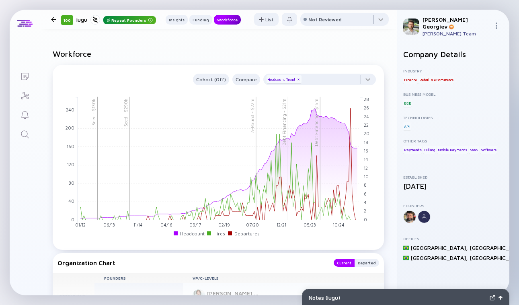
scroll to position [701, 0]
click at [56, 17] on div at bounding box center [53, 19] width 5 height 5
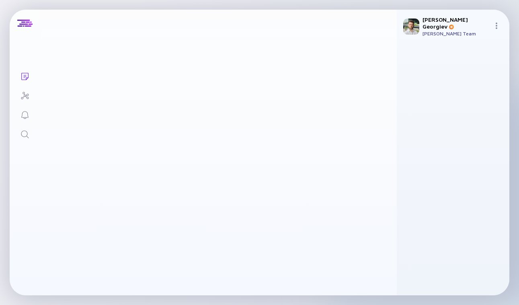
scroll to position [1191, 0]
click at [55, 22] on div "Yaspa competitors" at bounding box center [95, 27] width 94 height 11
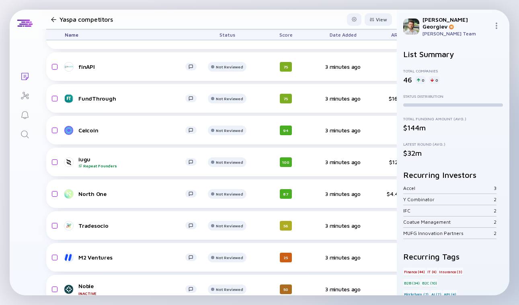
click at [55, 20] on div at bounding box center [53, 19] width 5 height 5
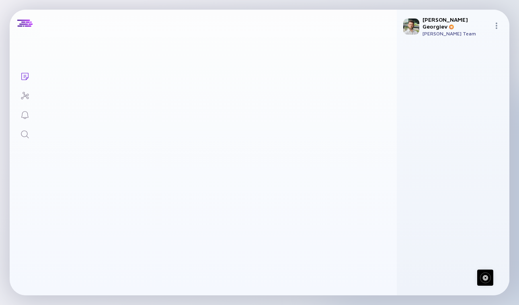
scroll to position [159, 0]
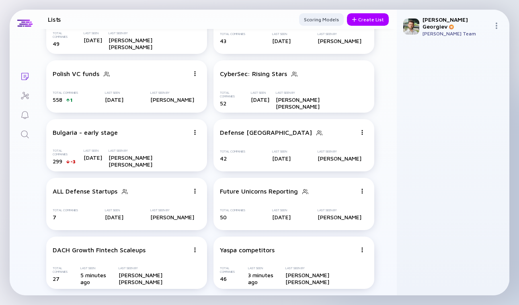
click at [27, 130] on icon "Search" at bounding box center [25, 135] width 10 height 10
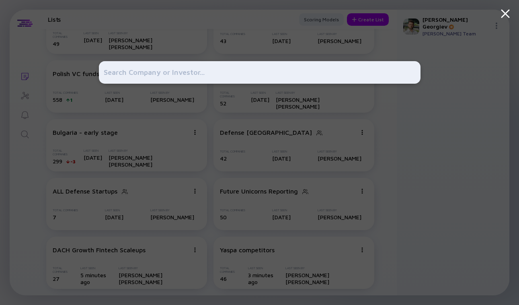
click at [27, 130] on div at bounding box center [259, 152] width 519 height 305
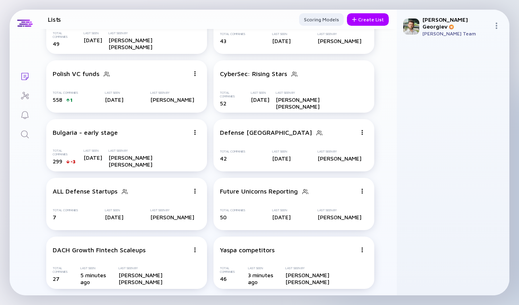
click at [25, 118] on icon "Reminders" at bounding box center [25, 115] width 10 height 10
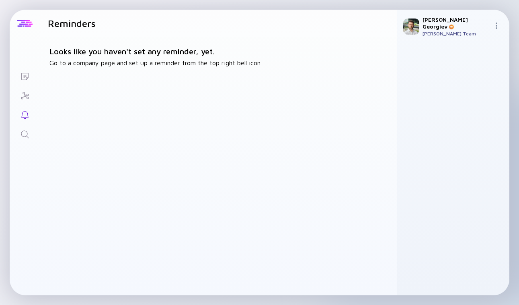
click at [29, 26] on div at bounding box center [24, 23] width 15 height 7
click at [27, 25] on div at bounding box center [24, 23] width 15 height 7
click at [472, 27] on div "Teodor Antonio Georgiev" at bounding box center [457, 23] width 68 height 14
click at [490, 27] on div "Teodor Antonio Georgiev" at bounding box center [457, 23] width 68 height 14
click at [501, 27] on div at bounding box center [499, 27] width 10 height 8
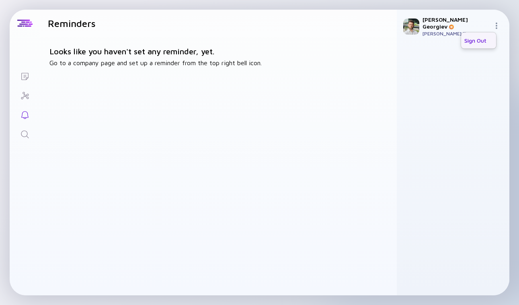
click at [480, 36] on div "Sign Out" at bounding box center [478, 41] width 35 height 16
